Goal: Find specific page/section: Find specific page/section

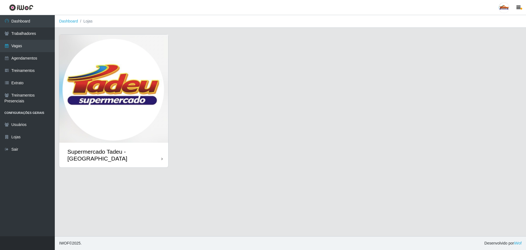
click at [134, 86] on img at bounding box center [113, 89] width 109 height 108
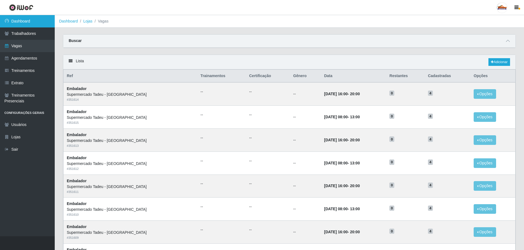
click at [39, 21] on link "Dashboard" at bounding box center [27, 21] width 55 height 12
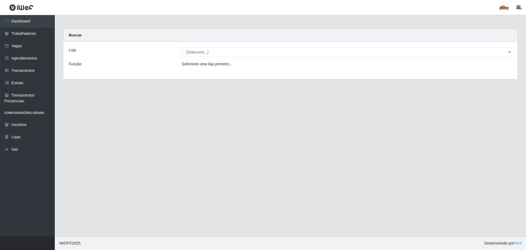
click at [193, 57] on div "Loja [Selecione...] Supermercado Tadeu - [GEOGRAPHIC_DATA] Função Selecione [PE…" at bounding box center [290, 60] width 454 height 37
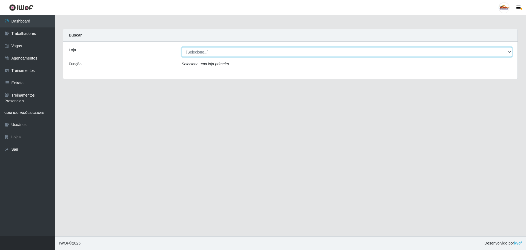
click at [200, 56] on select "[Selecione...] Supermercado Tadeu - [GEOGRAPHIC_DATA]" at bounding box center [347, 52] width 330 height 10
select select "195"
click at [182, 47] on select "[Selecione...] Supermercado Tadeu - [GEOGRAPHIC_DATA]" at bounding box center [347, 52] width 330 height 10
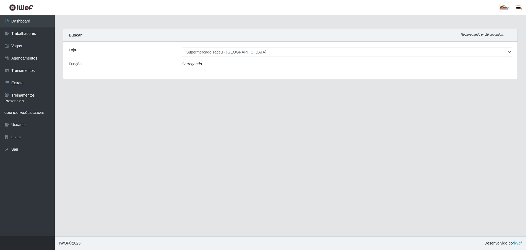
click at [200, 65] on icon "Carregando..." at bounding box center [194, 64] width 24 height 4
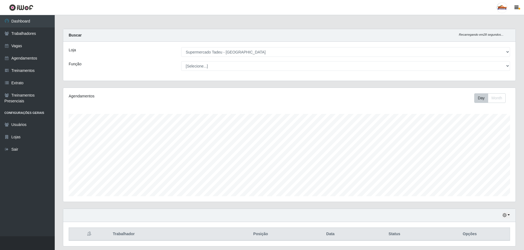
click at [191, 67] on select "[Selecione...] ASG ASG + ASG ++ Auxiliar de Estacionamento Auxiliar de Estacion…" at bounding box center [345, 66] width 329 height 10
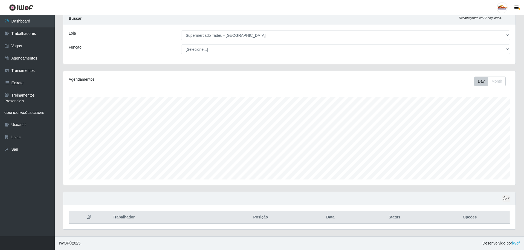
click at [194, 53] on select "[Selecione...] ASG ASG + ASG ++ Auxiliar de Estacionamento Auxiliar de Estacion…" at bounding box center [345, 49] width 329 height 10
click at [196, 52] on select "[Selecione...] ASG ASG + ASG ++ Auxiliar de Estacionamento Auxiliar de Estacion…" at bounding box center [345, 49] width 329 height 10
drag, startPoint x: 196, startPoint y: 52, endPoint x: 250, endPoint y: 71, distance: 57.4
click at [196, 52] on select "[Selecione...] ASG ASG + ASG ++ Auxiliar de Estacionamento Auxiliar de Estacion…" at bounding box center [345, 49] width 329 height 10
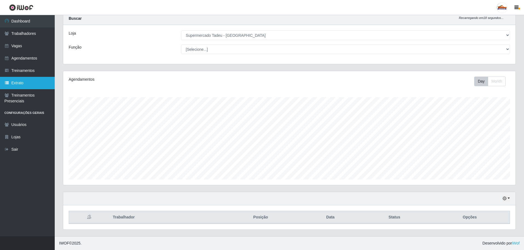
click at [19, 79] on link "Extrato" at bounding box center [27, 83] width 55 height 12
